Goal: Task Accomplishment & Management: Use online tool/utility

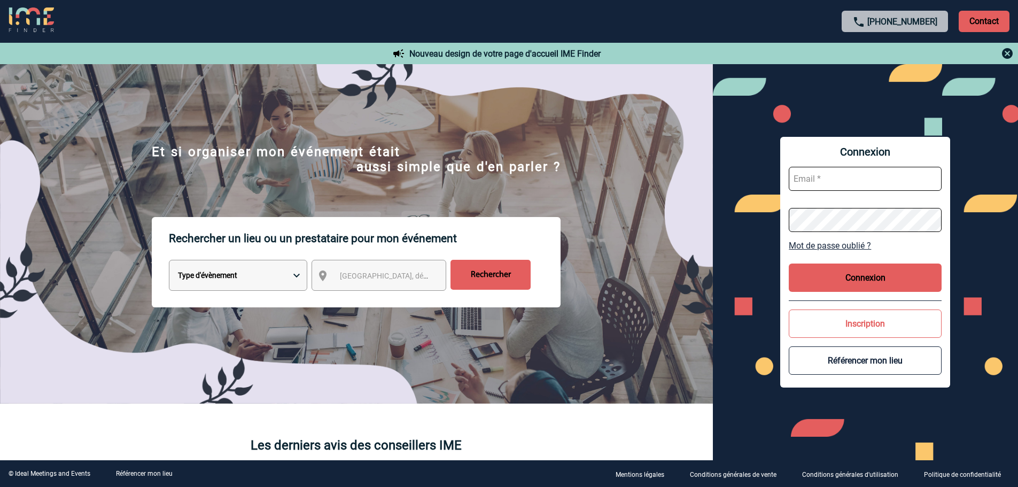
type input "vboeringer@ime-groupe.com"
click at [857, 283] on button "Connexion" at bounding box center [864, 277] width 153 height 28
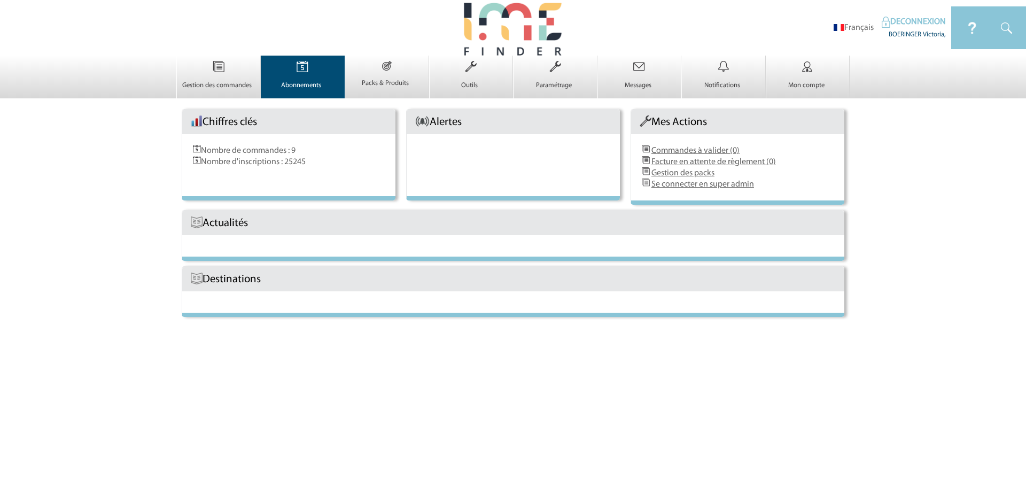
click at [314, 72] on img at bounding box center [302, 67] width 44 height 22
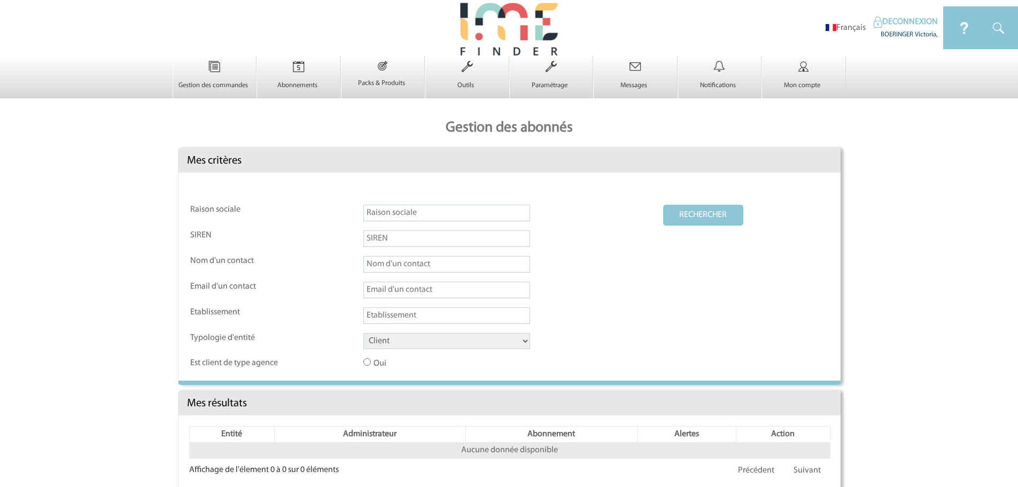
drag, startPoint x: 454, startPoint y: 345, endPoint x: 448, endPoint y: 350, distance: 8.0
click at [454, 345] on select "Client Fournisseur Agence Promoteur Genius Backoffice" at bounding box center [446, 341] width 167 height 16
select select "AGENCE"
click at [363, 333] on select "Client Fournisseur Agence Promoteur Genius Backoffice" at bounding box center [446, 341] width 167 height 16
click at [687, 204] on div "Raison sociale RECHERCHER SIREN Nom d'un contact Email d'un contact Etablisseme…" at bounding box center [509, 277] width 662 height 208
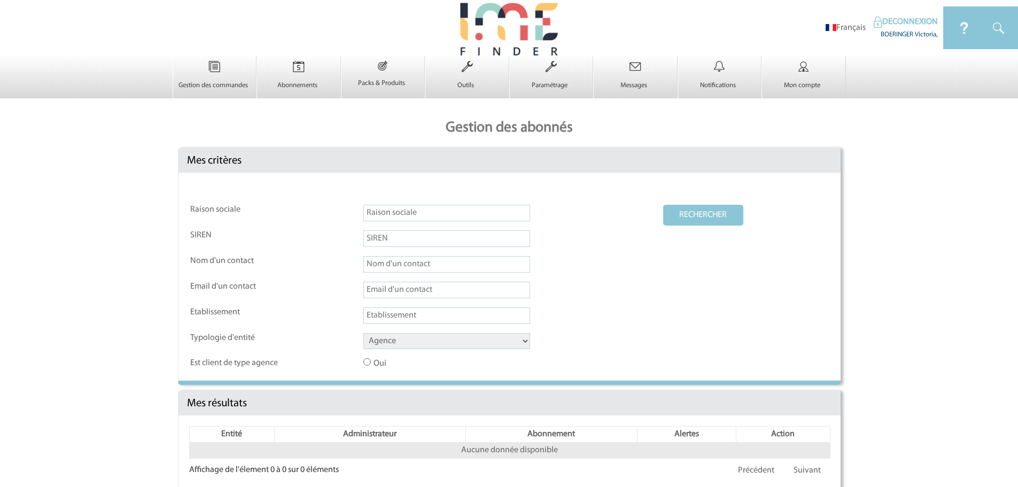
click at [687, 207] on button "RECHERCHER" at bounding box center [703, 215] width 80 height 21
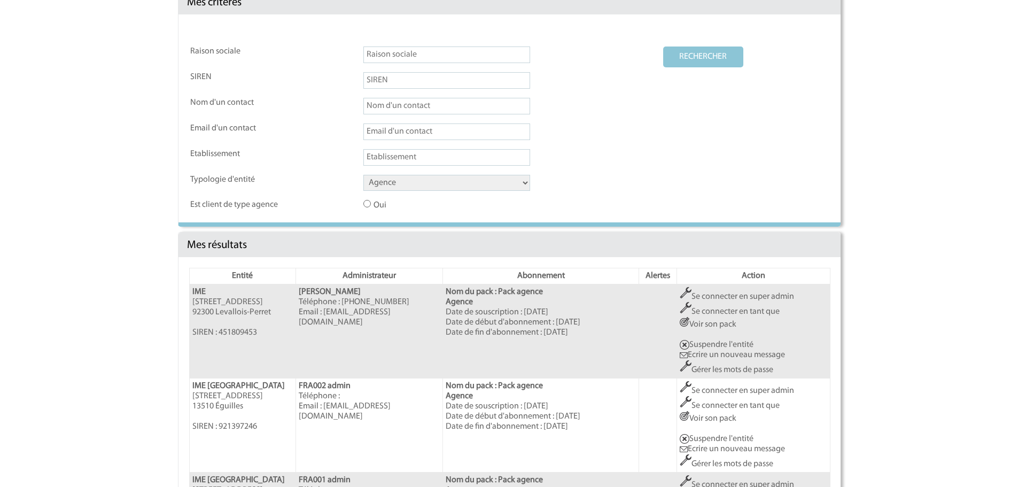
scroll to position [160, 0]
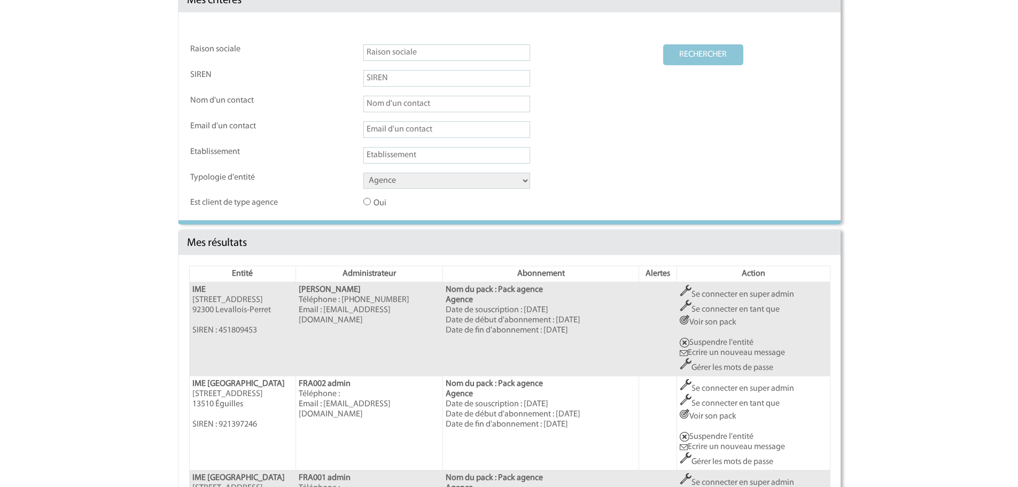
click at [746, 289] on td "Se connecter en super admin Se connecter en tant que Voir son pack Suspendre l'…" at bounding box center [753, 329] width 153 height 94
click at [726, 293] on link "Se connecter en super admin" at bounding box center [736, 294] width 114 height 9
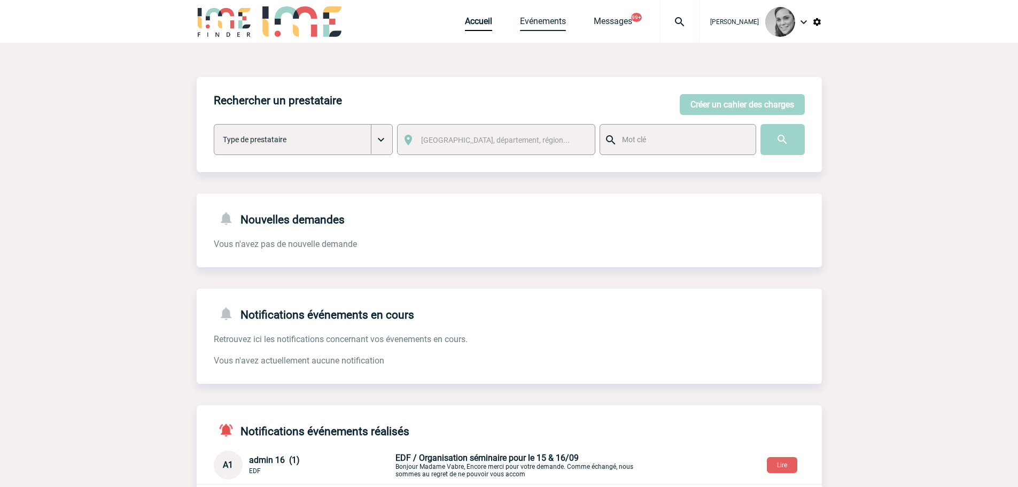
click at [546, 21] on link "Evénements" at bounding box center [543, 23] width 46 height 15
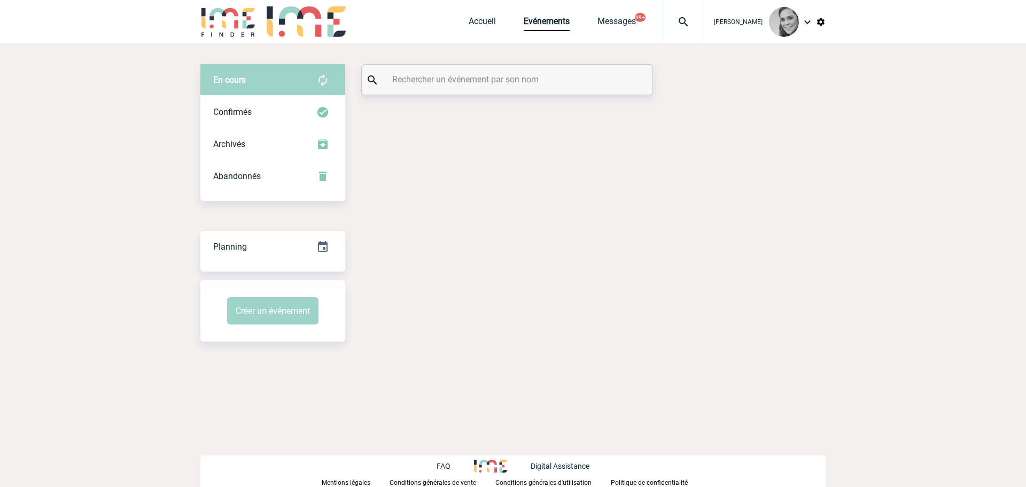
click at [445, 85] on input "text" at bounding box center [508, 79] width 238 height 15
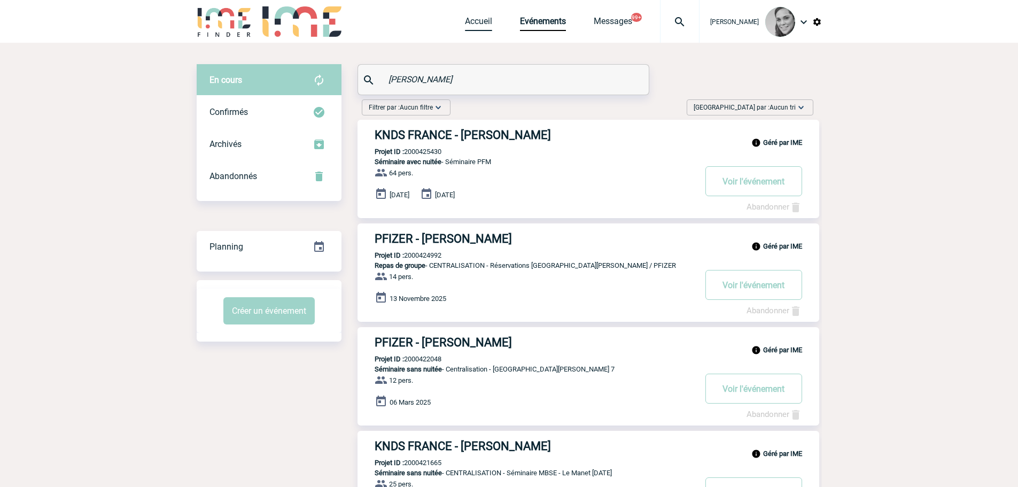
type input "edouard"
click at [480, 19] on link "Accueil" at bounding box center [478, 23] width 27 height 15
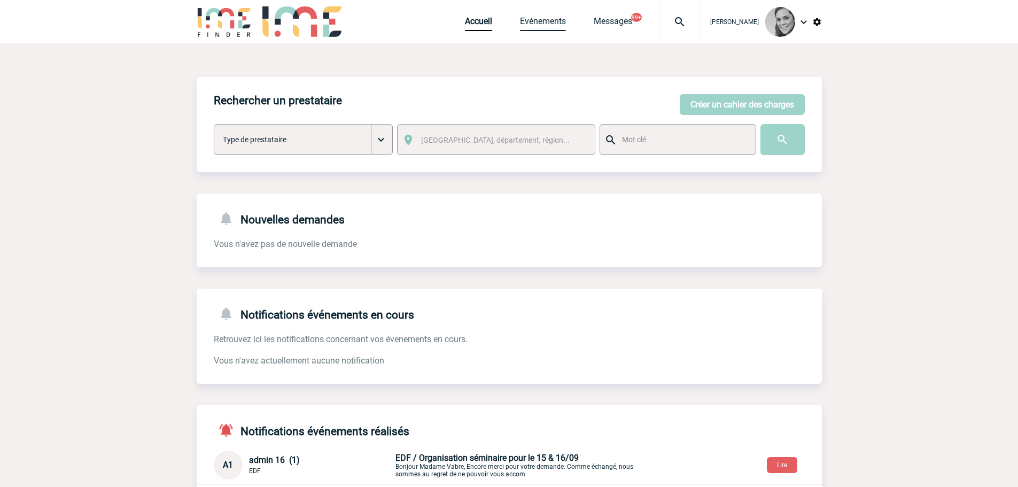
click at [550, 20] on link "Evénements" at bounding box center [543, 23] width 46 height 15
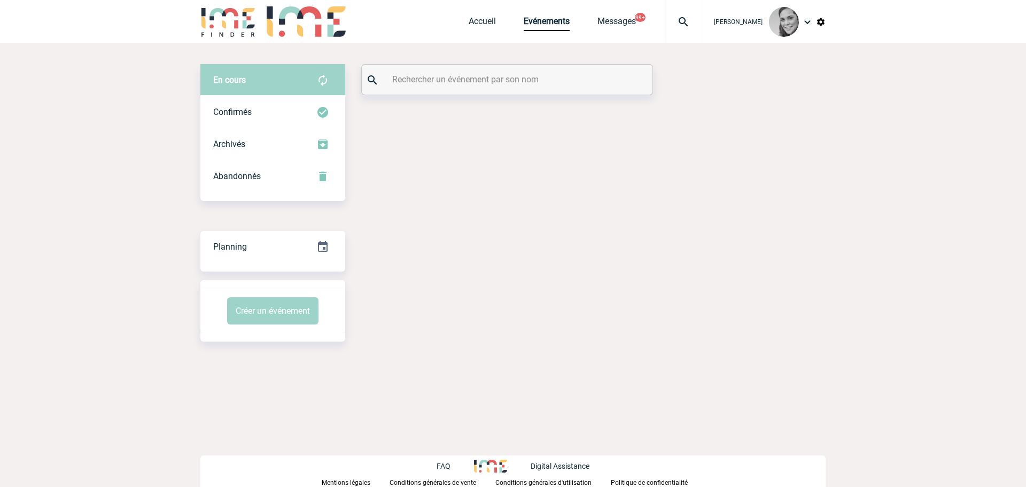
click at [457, 77] on input "text" at bounding box center [508, 79] width 238 height 15
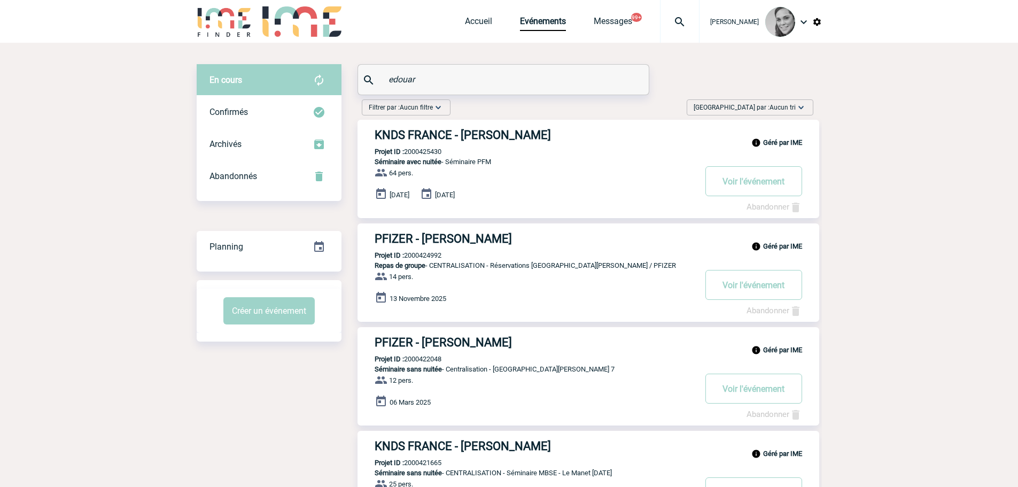
type input "edouar"
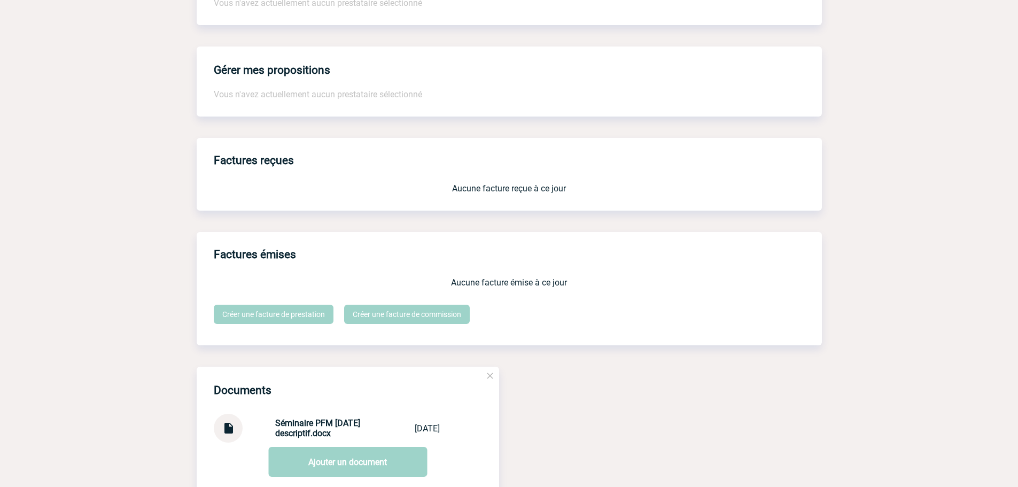
scroll to position [908, 0]
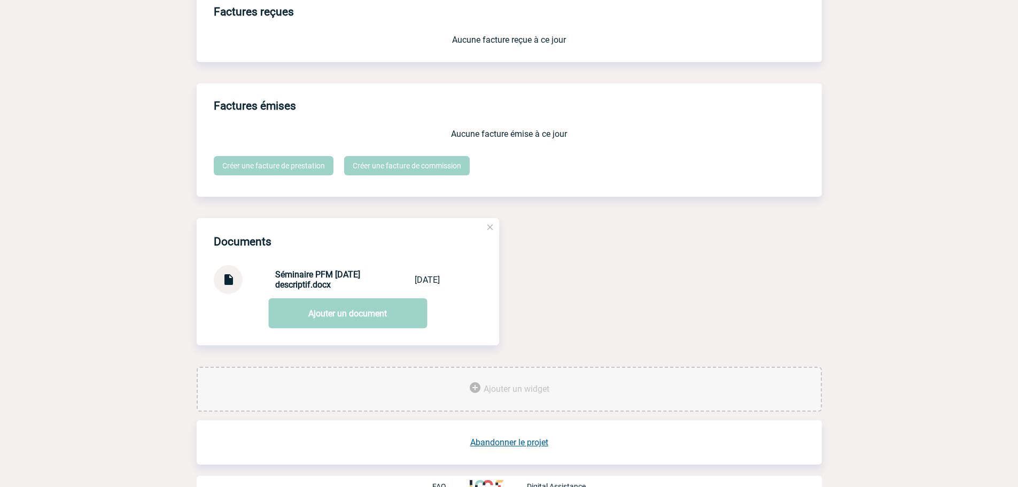
click at [228, 280] on img at bounding box center [228, 275] width 14 height 21
